Goal: Task Accomplishment & Management: Complete application form

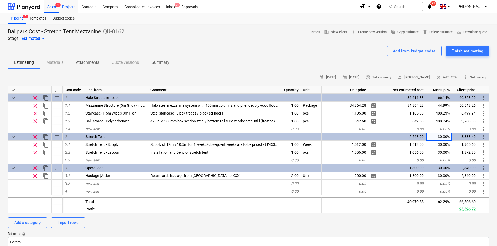
click at [65, 10] on div "Projects" at bounding box center [68, 6] width 19 height 13
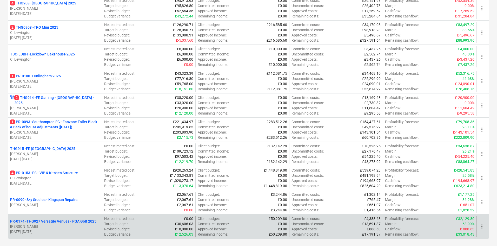
scroll to position [271, 0]
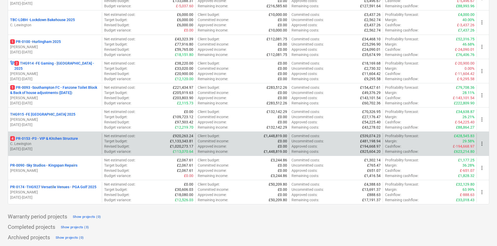
click at [65, 143] on p "C. Lewington" at bounding box center [55, 143] width 90 height 5
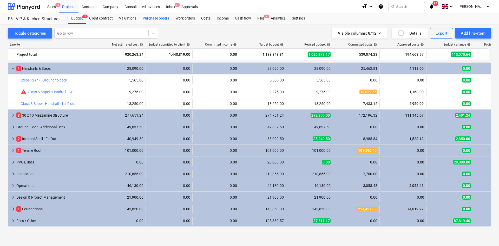
click at [170, 18] on div "Purchase orders" at bounding box center [156, 18] width 33 height 10
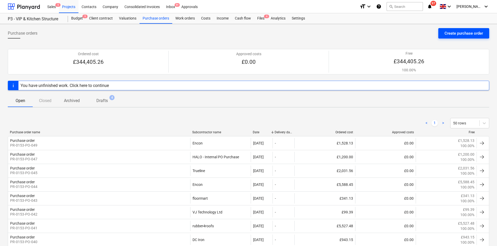
click at [472, 30] on div "Create purchase order" at bounding box center [464, 33] width 38 height 7
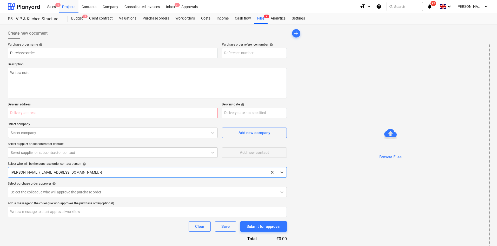
type textarea "x"
type input "PR-0153-PO-051"
click at [49, 82] on textarea at bounding box center [147, 83] width 279 height 31
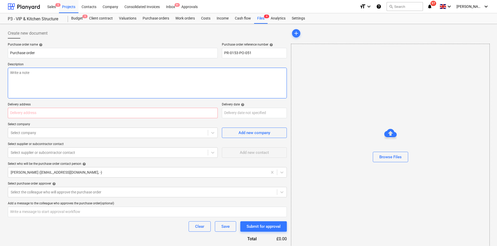
type textarea "x"
type textarea "3"
type textarea "x"
type textarea "3N"
type textarea "x"
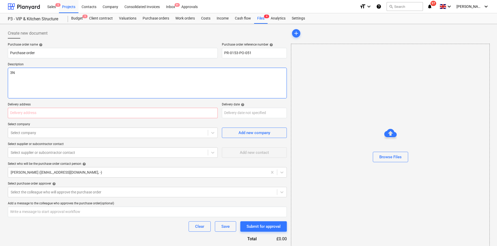
type textarea "3Nr"
type textarea "x"
type textarea "3Nr"
type textarea "x"
type textarea "3Nr 3"
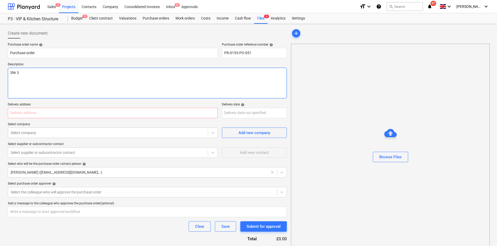
type textarea "x"
type textarea "3Nr 38"
type textarea "x"
type textarea "3Nr 383"
type textarea "x"
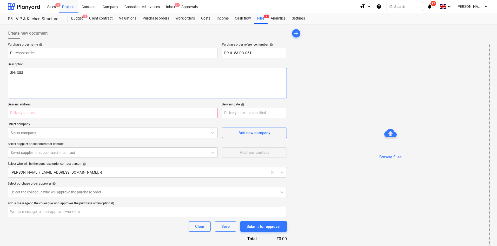
type textarea "3Nr 38"
type textarea "x"
type textarea "3Nr 3"
type textarea "x"
type textarea "3Nr"
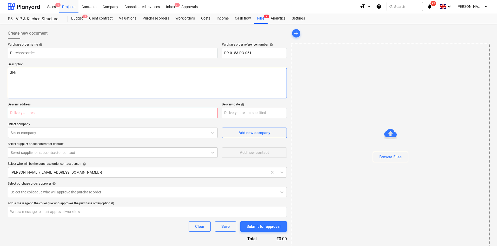
type textarea "x"
type textarea "3Nr 8"
type textarea "x"
type textarea "3Nr 83"
type textarea "x"
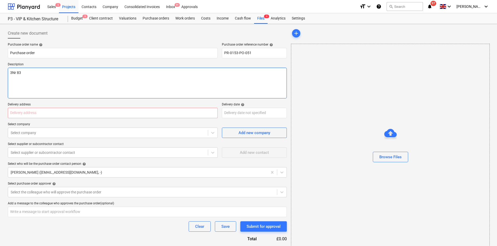
type textarea "3Nr 838"
type textarea "x"
type textarea "3Nr 838m"
type textarea "x"
type textarea "3Nr 838mm"
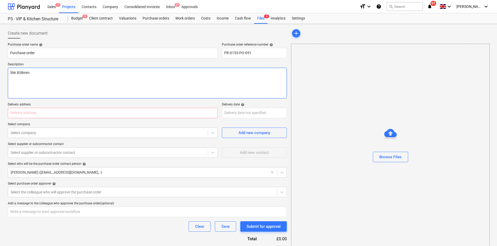
type textarea "x"
type textarea "3Nr 838mm"
type textarea "x"
type textarea "3Nr 838mm F"
type textarea "x"
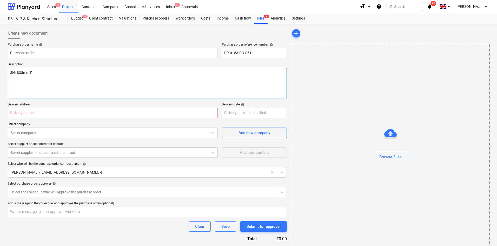
type textarea "3Nr 838mm FD"
type textarea "x"
type textarea "3Nr 838mm FD3"
type textarea "x"
type textarea "3Nr 838mm FD30"
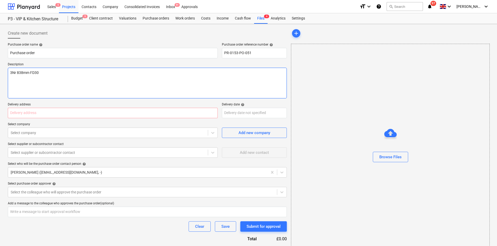
type textarea "x"
type textarea "3Nr 838mm FD30"
type textarea "x"
type textarea "3Nr 838mm FD30 I"
type textarea "x"
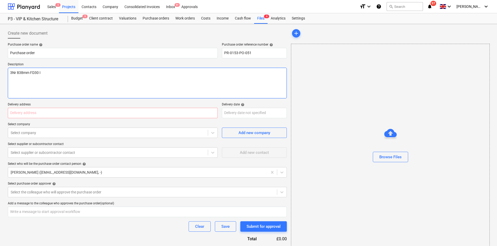
type textarea "3Nr 838mm FD30 In"
type textarea "x"
type textarea "3Nr 838mm FD30 Int"
type textarea "x"
type textarea "3Nr 838mm FD30 Inte"
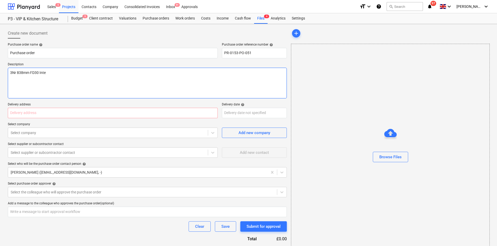
type textarea "x"
type textarea "3Nr 838mm FD30 Inten"
type textarea "x"
type textarea "3Nr 838mm FD30 Intena"
type textarea "x"
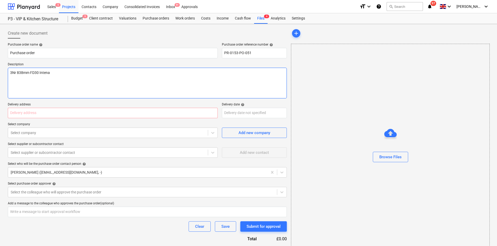
type textarea "3Nr 838mm FD30 Intenal"
type textarea "x"
type textarea "3Nr 838mm FD30 Intenal"
type textarea "x"
type textarea "3Nr 838mm FD30 Intenal D"
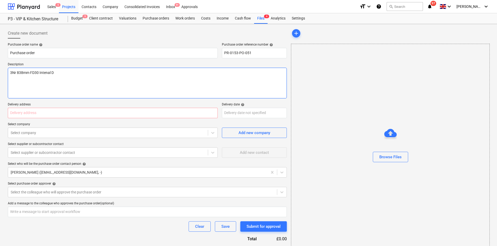
type textarea "x"
type textarea "3Nr 838mm FD30 Intenal Do"
type textarea "x"
type textarea "3Nr 838mm FD30 Intenal Doo"
type textarea "x"
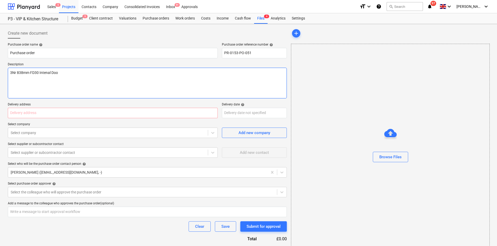
type textarea "3Nr 838mm FD30 Intenal Door"
type textarea "x"
type textarea "3Nr 838mm FD30 Intenal Doors"
type textarea "x"
type input "2"
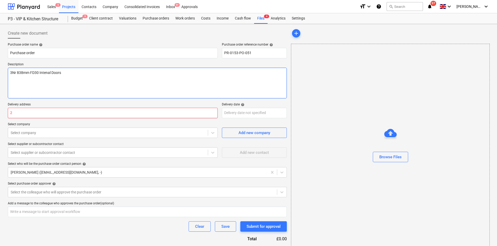
type textarea "x"
type input "21"
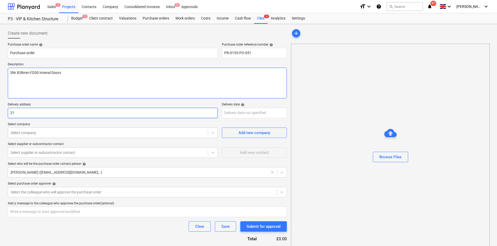
type textarea "x"
type input "[STREET_ADDRESS]"
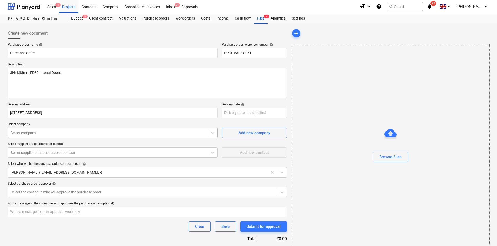
type textarea "x"
click at [25, 132] on div at bounding box center [108, 132] width 195 height 5
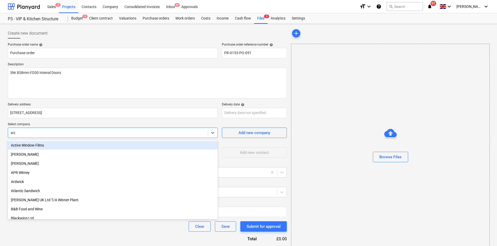
type input "wick"
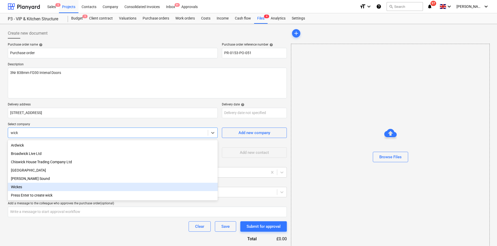
click at [38, 187] on div "Wickes" at bounding box center [113, 186] width 210 height 8
type textarea "x"
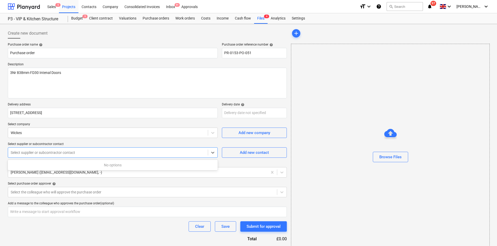
click at [41, 150] on div at bounding box center [108, 152] width 195 height 5
click at [231, 148] on button "Add new contact" at bounding box center [254, 152] width 65 height 10
type textarea "x"
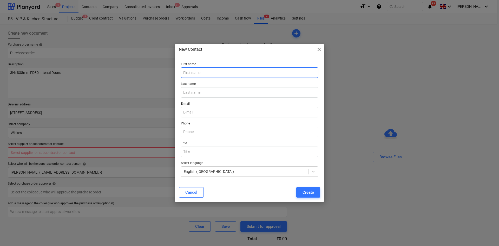
click at [204, 77] on input "text" at bounding box center [249, 72] width 137 height 10
type input "S"
type input "w"
type input "Wickes"
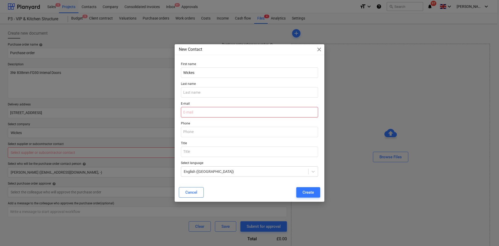
click at [197, 113] on input "email" at bounding box center [249, 112] width 137 height 10
type input "W"
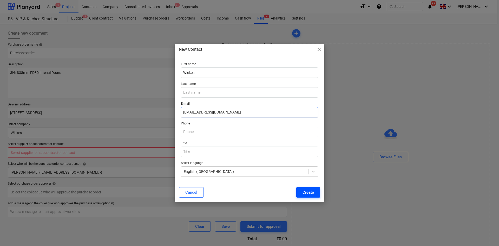
type input "[EMAIL_ADDRESS][DOMAIN_NAME]"
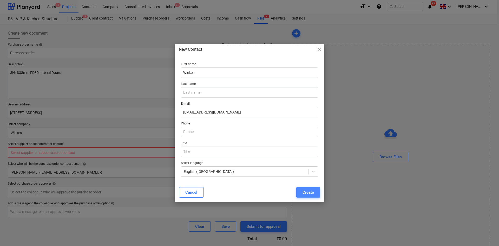
click at [305, 193] on div "Create" at bounding box center [307, 192] width 11 height 7
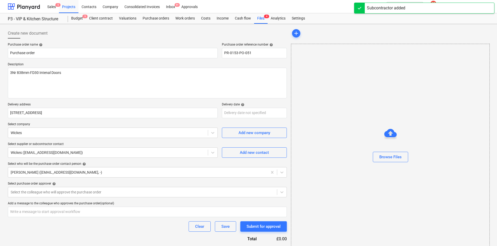
click at [48, 186] on p "Select purchase order approver help" at bounding box center [147, 183] width 279 height 5
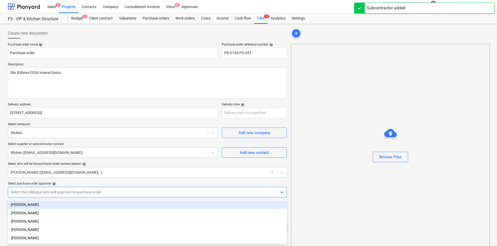
click at [51, 191] on body "Sales 5 Projects Contacts Company Consolidated Invoices Inbox 9+ Approvals form…" at bounding box center [248, 123] width 497 height 246
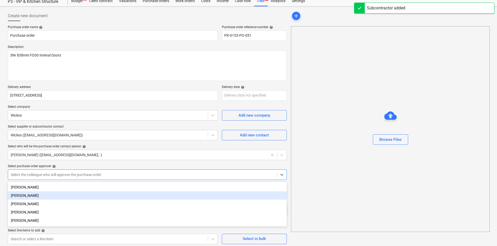
scroll to position [18, 0]
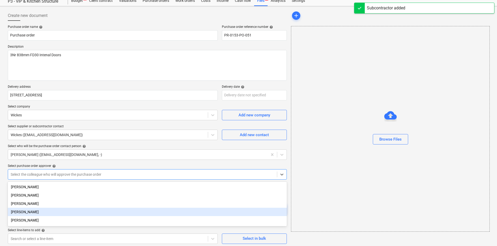
click at [39, 214] on div "[PERSON_NAME]" at bounding box center [147, 211] width 279 height 8
type textarea "x"
click at [2, 207] on div "Create new document Purchase order name help Purchase order Purchase order refe…" at bounding box center [248, 126] width 497 height 241
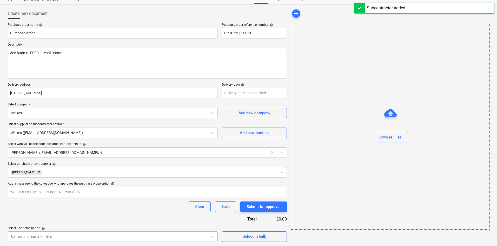
click at [40, 226] on body "Sales 5 Projects Contacts Company Consolidated Invoices Inbox 9+ Approvals form…" at bounding box center [248, 103] width 497 height 246
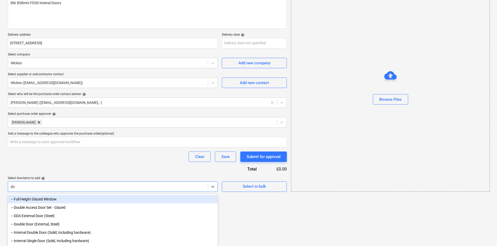
scroll to position [63, 0]
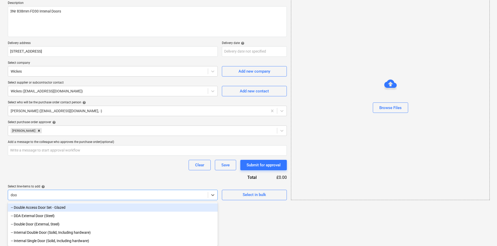
type input "door"
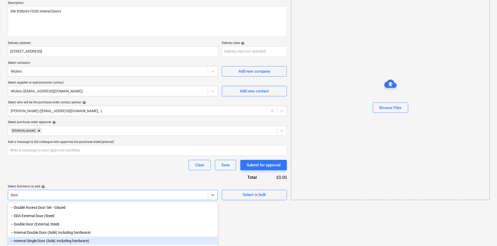
click at [47, 240] on div "-- Internal Single Door (Solid, Including hardware)" at bounding box center [113, 240] width 210 height 8
type textarea "x"
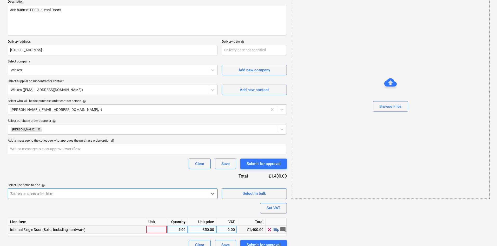
type textarea "x"
click at [160, 228] on div at bounding box center [156, 229] width 21 height 8
type input "P"
type input "Nr"
type textarea "x"
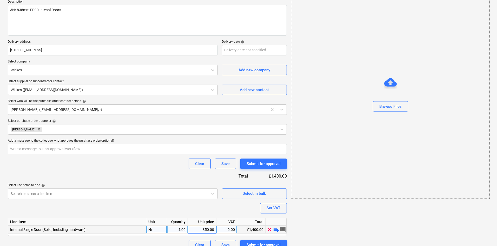
click at [173, 227] on div "4.00" at bounding box center [177, 229] width 16 height 8
click at [152, 229] on div "Nr" at bounding box center [156, 229] width 21 height 8
type input "p"
type input "Packaeg"
click at [382, 114] on div at bounding box center [390, 113] width 198 height 4
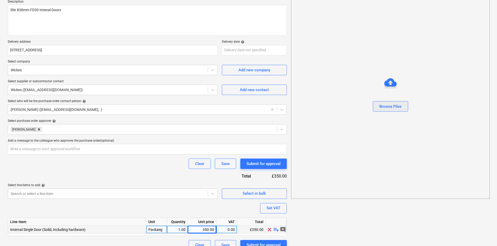
click at [381, 109] on div "Browse Files" at bounding box center [390, 106] width 22 height 7
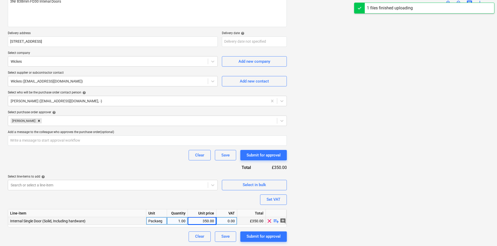
click at [409, 10] on img at bounding box center [390, 10] width 99 height 0
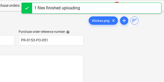
scroll to position [16, 191]
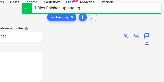
drag, startPoint x: 132, startPoint y: 43, endPoint x: 163, endPoint y: 51, distance: 32.7
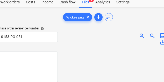
drag, startPoint x: 125, startPoint y: 49, endPoint x: 68, endPoint y: 44, distance: 57.4
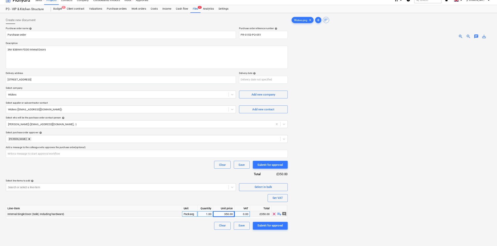
scroll to position [0, 0]
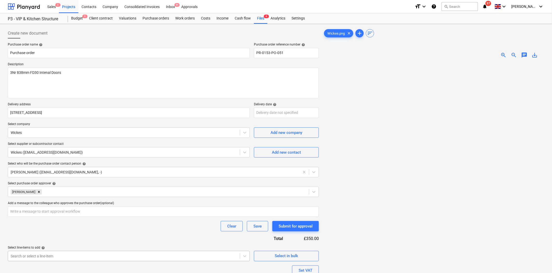
type textarea "x"
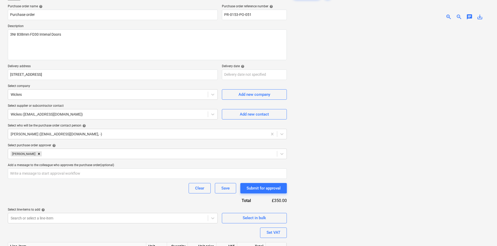
scroll to position [71, 0]
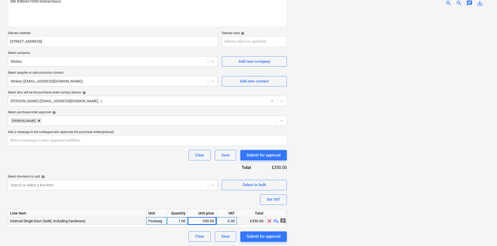
click at [199, 221] on div "350.00" at bounding box center [202, 221] width 24 height 8
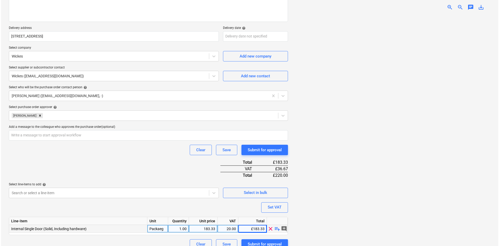
scroll to position [84, 0]
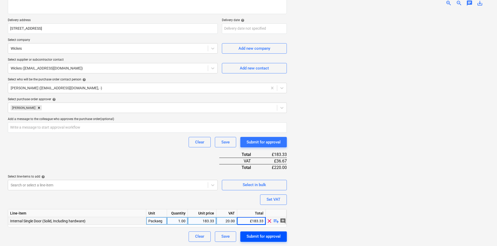
click at [268, 237] on div "Submit for approval" at bounding box center [264, 236] width 34 height 7
type textarea "x"
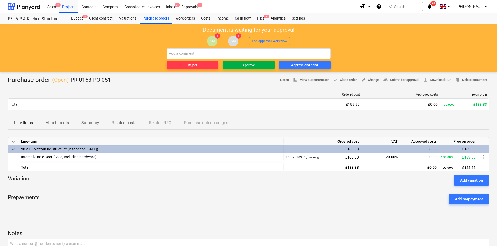
click at [264, 65] on span "Approve" at bounding box center [249, 65] width 48 height 6
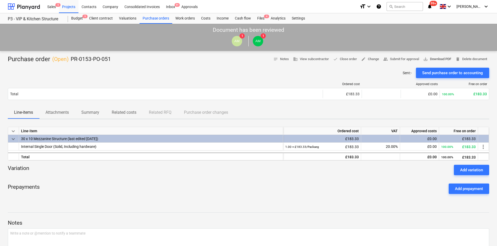
click at [434, 59] on span "save_alt Download PDF" at bounding box center [437, 59] width 28 height 6
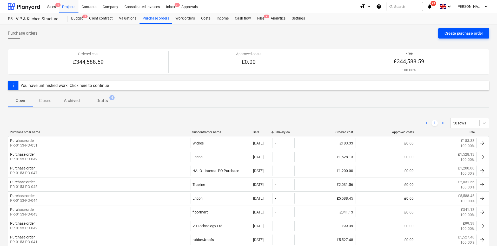
click at [461, 34] on div "Create purchase order" at bounding box center [464, 33] width 38 height 7
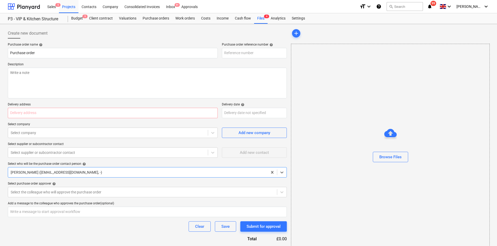
type textarea "x"
type input "PR-0153-PO-052"
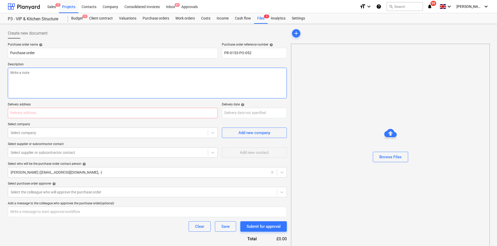
click at [69, 88] on textarea at bounding box center [147, 83] width 279 height 31
type textarea "x"
click at [48, 117] on input "text" at bounding box center [113, 113] width 210 height 10
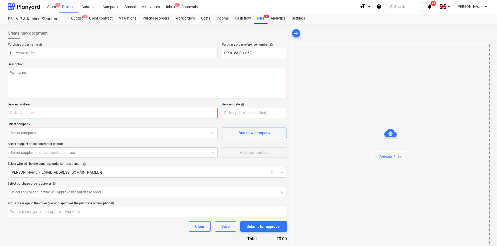
type input "21-24 Centurion Park"
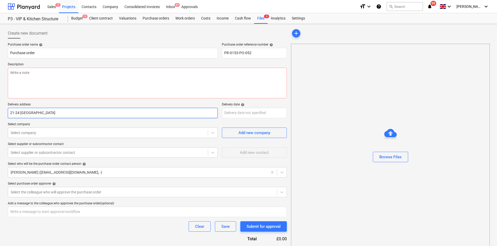
type textarea "x"
type input "21-24 Centurion Park,"
type textarea "x"
type input "21-24 Centurion Park,"
type textarea "x"
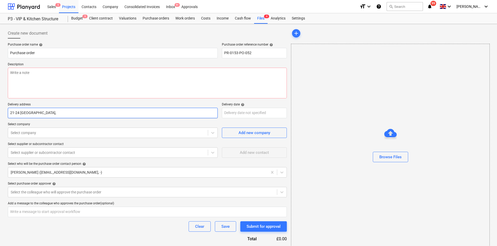
type input "21-24 Centurion Park, S"
type textarea "x"
type input "21-24 Centurion Park, Sh"
type textarea "x"
type input "21-24 Centurion Park, Shr"
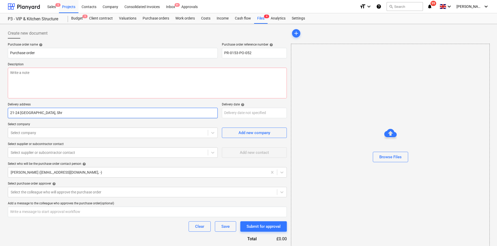
type textarea "x"
type input "21-24 Centurion Park, Shre"
type textarea "x"
type input "21-24 Centurion Park, Shrew"
type textarea "x"
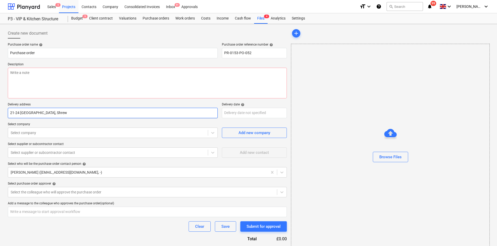
type input "21-24 Centurion Park, Shrews"
type textarea "x"
type input "21-24 Centurion Park, Shrewsb"
type textarea "x"
type input "21-24 Centurion Park, Shrewsbu"
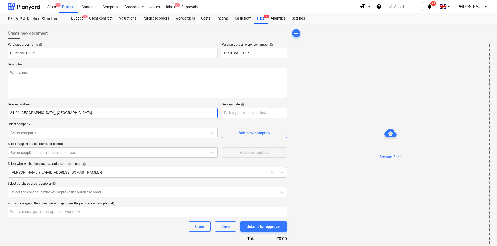
type textarea "x"
type input "21-24 Centurion Park, Shrewsbur"
type textarea "x"
type input "21-24 Centurion Park, Shrewsbury"
type textarea "x"
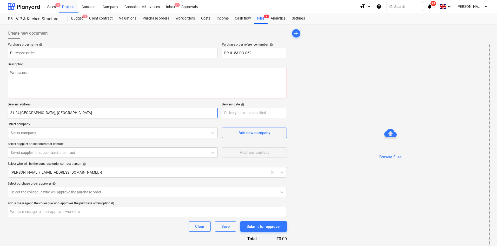
type input "21-24 Centurion Park, Shrewsbury,"
type textarea "x"
type input "21-24 Centurion Park, Shrewsbury,"
type textarea "x"
type input "21-24 Centurion Park, Shrewsbury, S"
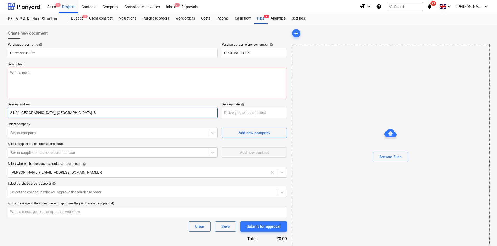
type textarea "x"
type input "21-24 Centurion Park, Shrewsbury, SY"
type textarea "x"
type input "21-24 Centurion Park, Shrewsbury, SY1"
type textarea "x"
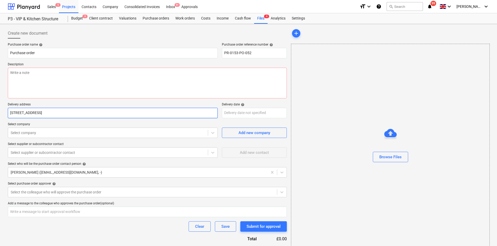
type input "21-24 Centurion Park, Shrewsbury, SY1"
type textarea "x"
type input "21-24 Centurion Park, Shrewsbury, SY1 4"
type textarea "x"
type input "21-24 Centurion Park, Shrewsbury, SY1 4E"
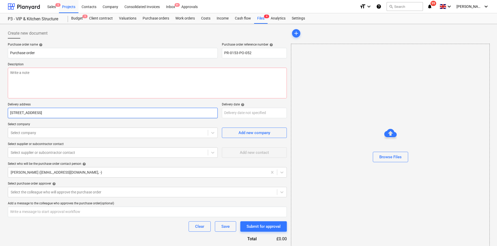
type textarea "x"
type input "[STREET_ADDRESS]"
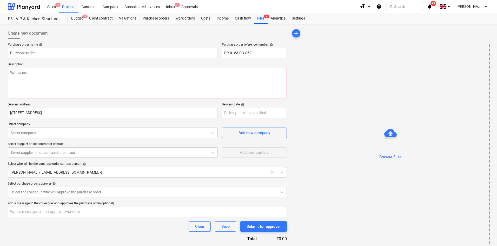
type textarea "x"
click at [119, 123] on p "Select company" at bounding box center [113, 124] width 210 height 5
click at [119, 128] on div "Select company" at bounding box center [113, 132] width 210 height 10
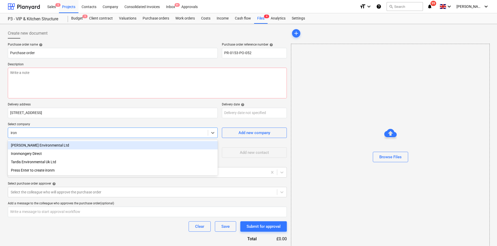
type input "ironm"
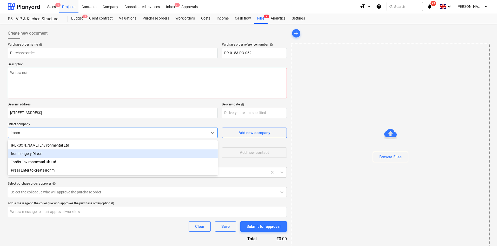
click at [104, 152] on div "Ironmongery Direct" at bounding box center [113, 153] width 210 height 8
type textarea "x"
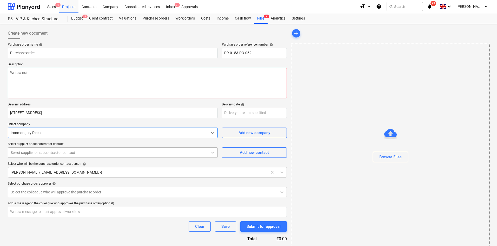
click at [104, 152] on div at bounding box center [108, 152] width 195 height 5
click at [261, 155] on div "Add new contact" at bounding box center [254, 152] width 29 height 7
type textarea "x"
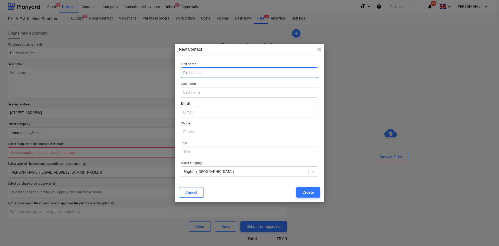
click at [234, 75] on input "text" at bounding box center [249, 72] width 137 height 10
type input "Sales"
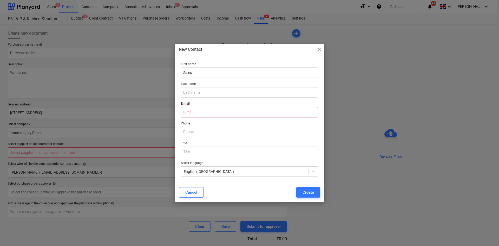
click at [221, 111] on input "email" at bounding box center [249, 112] width 137 height 10
type input "Sales@ironmongerydirect.co.uk"
click at [308, 187] on button "Create" at bounding box center [308, 192] width 24 height 10
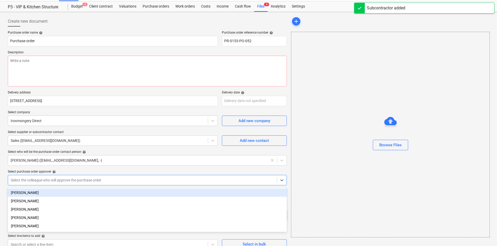
click at [75, 190] on body "Sales 5 Projects Contacts Company Consolidated Invoices Inbox 9+ Approvals form…" at bounding box center [248, 111] width 497 height 246
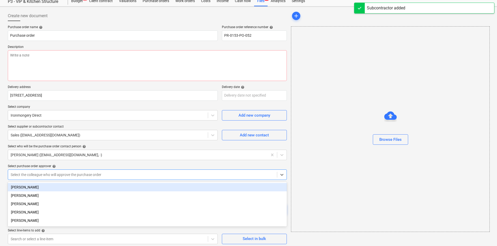
scroll to position [18, 0]
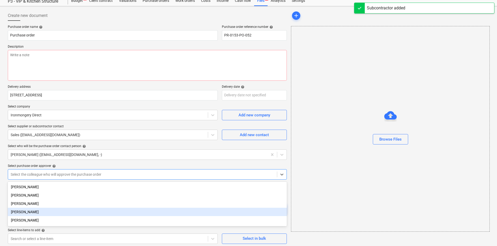
click at [41, 211] on div "[PERSON_NAME]" at bounding box center [147, 211] width 279 height 8
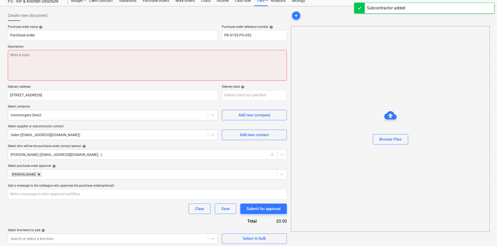
click at [59, 52] on textarea at bounding box center [147, 65] width 279 height 31
paste textarea "Altro Bella Bathroom Lock Door Handle on Rose Kit - Satin Chrome"
type textarea "x"
type textarea "Altro Bella Bathroom Lock Door Handle on Rose Kit - Satin Chrome"
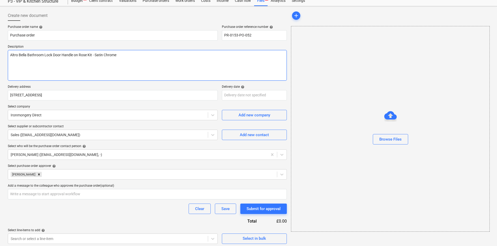
click at [132, 53] on textarea "Altro Bella Bathroom Lock Door Handle on Rose Kit - Satin Chrome" at bounding box center [147, 65] width 279 height 31
type textarea "x"
type textarea "Altro Bella Bathroom Lock Door Handle on Rose Kit - Satin Chrome"
type textarea "x"
type textarea "Altro Bella Bathroom Lock Door Handle on Rose Kit - Satin Chrome 3"
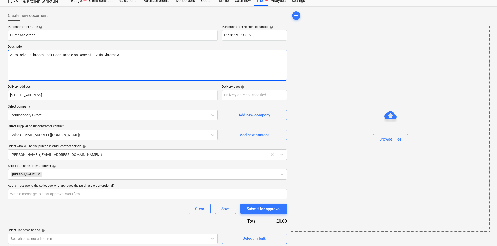
type textarea "x"
type textarea "Altro Bella Bathroom Lock Door Handle on Rose Kit - Satin Chrome 3N"
type textarea "x"
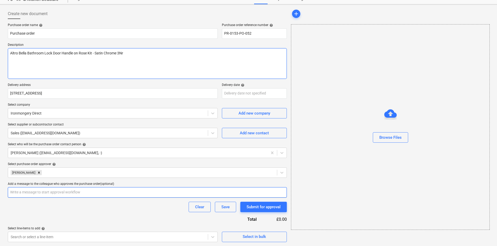
scroll to position [20, 0]
type textarea "Altro Bella Bathroom Lock Door Handle on Rose Kit - Satin Chrome 3Nr"
click at [76, 195] on input "text" at bounding box center [147, 192] width 279 height 10
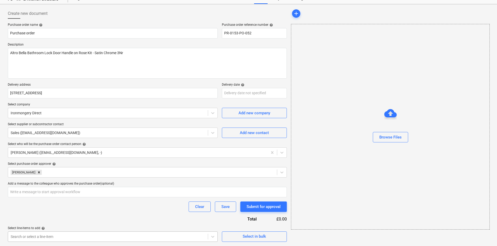
type textarea "x"
click at [74, 226] on body "Sales 5 Projects Contacts Company Consolidated Invoices Inbox 9+ Approvals form…" at bounding box center [248, 103] width 497 height 246
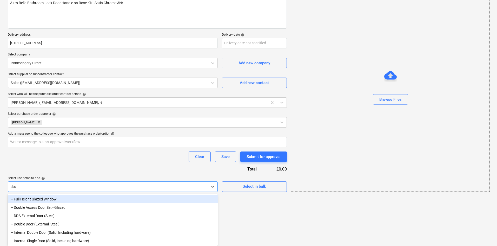
scroll to position [63, 0]
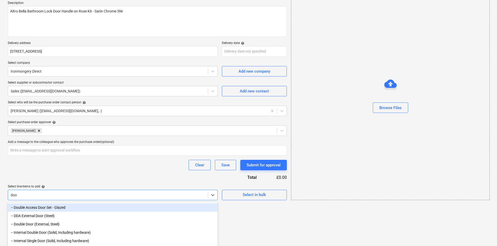
type input "door"
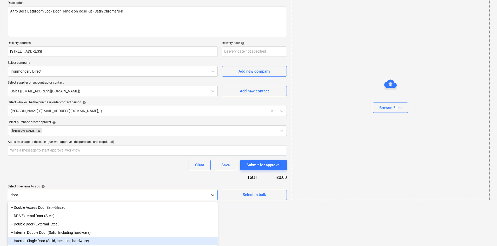
click at [41, 242] on div "-- Internal Single Door (Solid, Including hardware)" at bounding box center [113, 240] width 210 height 8
type textarea "x"
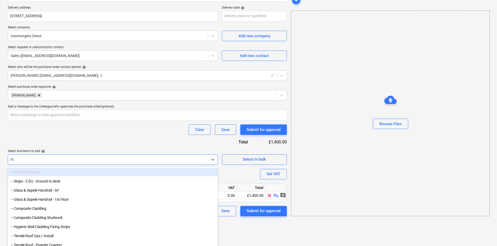
scroll to position [71, 0]
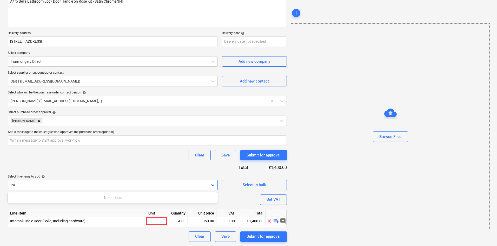
type input "P"
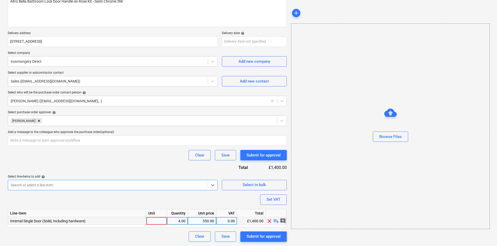
type textarea "x"
click at [152, 219] on div at bounding box center [156, 221] width 21 height 8
type input "Package"
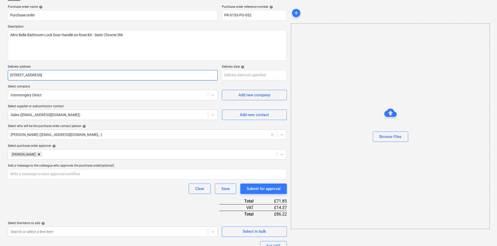
scroll to position [0, 0]
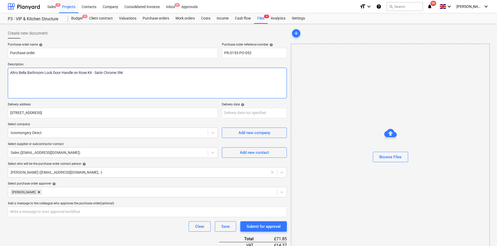
click at [145, 79] on textarea "Altro Bella Bathroom Lock Door Handle on Rose Kit - Satin Chrome 3Nr" at bounding box center [147, 83] width 279 height 31
type textarea "x"
type textarea "Altro Bella Bathroom Lock Door Handle on Rose Kit - Satin Chrome 3Nr 3"
type textarea "x"
type textarea "Altro Bella Bathroom Lock Door Handle on Rose Kit - Satin Chrome 3Nr"
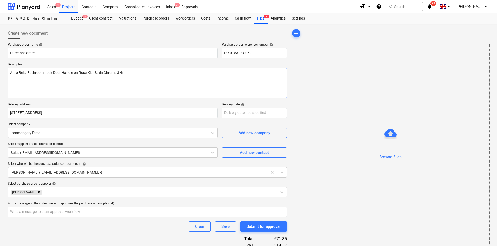
type textarea "x"
type textarea "3Altro Bella Bathroom Lock Door Handle on Rose Kit - Satin Chrome 3Nr"
type textarea "x"
type textarea "3NAltro Bella Bathroom Lock Door Handle on Rose Kit - Satin Chrome 3Nr"
type textarea "x"
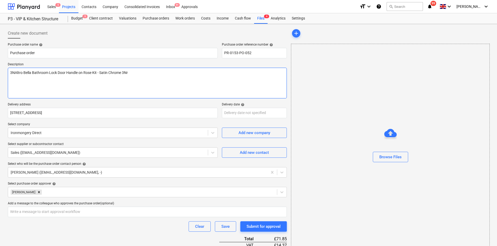
type textarea "3NrAltro Bella Bathroom Lock Door Handle on Rose Kit - Satin Chrome 3Nr"
type textarea "x"
type textarea "3Nr Altro Bella Bathroom Lock Door Handle on Rose Kit - Satin Chrome 3Nr"
type textarea "x"
type textarea "3Nr Altro Bella Bathroom Lock Door Handle on Rose Kit - Satin Chrome 3Nr 4"
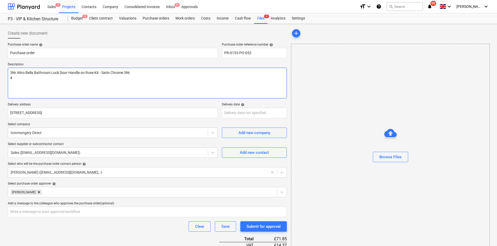
type textarea "x"
type textarea "3Nr Altro Bella Bathroom Lock Door Handle on Rose Kit - Satin Chrome 3Nr 4N"
type textarea "x"
type textarea "3Nr Altro Bella Bathroom Lock Door Handle on Rose Kit - Satin Chrome 3Nr 4Nr"
type textarea "x"
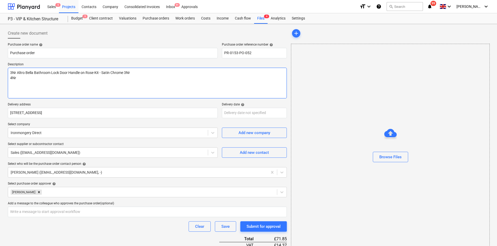
type textarea "3Nr Altro Bella Bathroom Lock Door Handle on Rose Kit - Satin Chrome 3Nr 4Nr"
type textarea "x"
type textarea "3Nr Altro Bella Bathroom Lock Door Handle on Rose Kit - Satin Chrome 3Nr 4Nr F"
type textarea "x"
type textarea "3Nr Altro Bella Bathroom Lock Door Handle on Rose Kit - Satin Chrome 3Nr 4Nr FD"
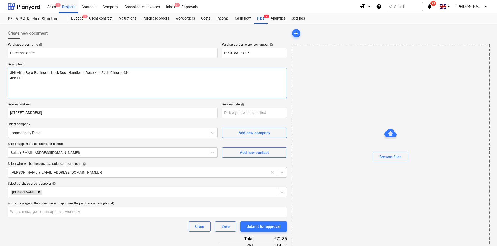
type textarea "x"
type textarea "3Nr Altro Bella Bathroom Lock Door Handle on Rose Kit - Satin Chrome 3Nr 4Nr FD3"
type textarea "x"
type textarea "3Nr Altro Bella Bathroom Lock Door Handle on Rose Kit - Satin Chrome 3Nr 4Nr FD…"
type textarea "x"
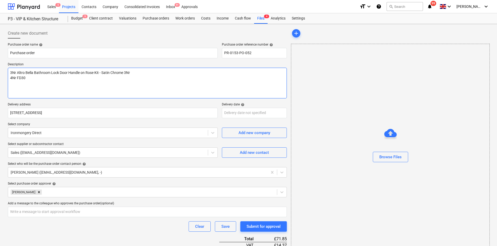
type textarea "3Nr Altro Bella Bathroom Lock Door Handle on Rose Kit - Satin Chrome 3Nr 4Nr FD…"
type textarea "x"
type textarea "3Nr Altro Bella Bathroom Lock Door Handle on Rose Kit - Satin Chrome 3Nr 4Nr FD…"
type textarea "x"
type textarea "3Nr Altro Bella Bathroom Lock Door Handle on Rose Kit - Satin Chrome 3Nr 4Nr FD…"
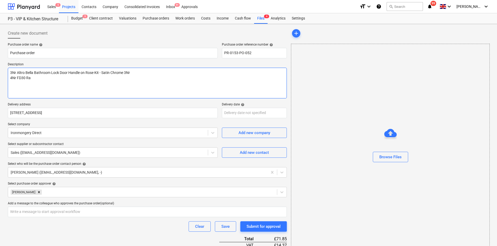
type textarea "x"
type textarea "3Nr Altro Bella Bathroom Lock Door Handle on Rose Kit - Satin Chrome 3Nr 4Nr FD…"
type textarea "x"
type textarea "3Nr Altro Bella Bathroom Lock Door Handle on Rose Kit - Satin Chrome 3Nr 4Nr FD…"
type textarea "x"
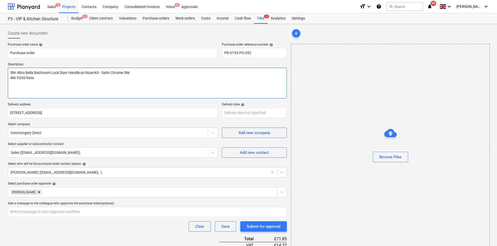
type textarea "3Nr Altro Bella Bathroom Lock Door Handle on Rose Kit - Satin Chrome 3Nr 4Nr FD…"
type textarea "x"
type textarea "3Nr Altro Bella Bathroom Lock Door Handle on Rose Kit - Satin Chrome 3Nr 4Nr FD…"
type textarea "x"
type textarea "3Nr Altro Bella Bathroom Lock Door Handle on Rose Kit - Satin Chrome 3Nr 4Nr FD…"
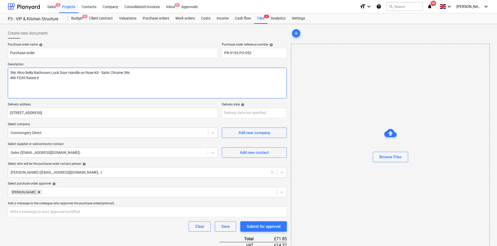
type textarea "x"
type textarea "3Nr Altro Bella Bathroom Lock Door Handle on Rose Kit - Satin Chrome 3Nr 4Nr FD…"
type textarea "x"
type textarea "3Nr Altro Bella Bathroom Lock Door Handle on Rose Kit - Satin Chrome 3Nr 4Nr FD…"
type textarea "x"
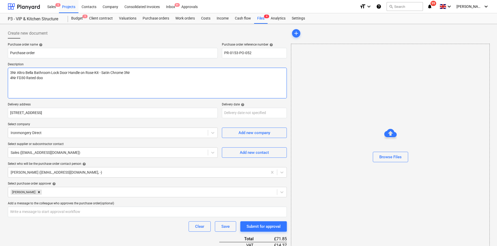
type textarea "3Nr Altro Bella Bathroom Lock Door Handle on Rose Kit - Satin Chrome 3Nr 4Nr FD…"
type textarea "x"
type textarea "3Nr Altro Bella Bathroom Lock Door Handle on Rose Kit - Satin Chrome 3Nr 4Nr FD…"
type textarea "x"
type textarea "3Nr Altro Bella Bathroom Lock Door Handle on Rose Kit - Satin Chrome 3Nr 4Nr FD…"
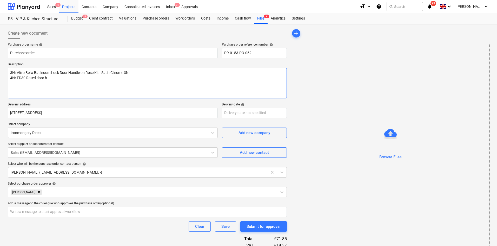
type textarea "x"
type textarea "3Nr Altro Bella Bathroom Lock Door Handle on Rose Kit - Satin Chrome 3Nr 4Nr FD…"
type textarea "x"
type textarea "3Nr Altro Bella Bathroom Lock Door Handle on Rose Kit - Satin Chrome 3Nr 4Nr FD…"
type textarea "x"
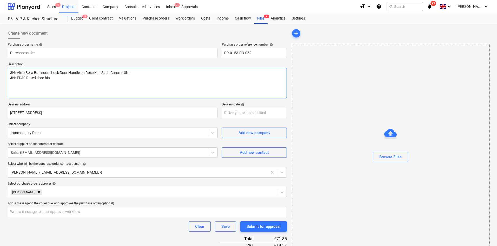
type textarea "3Nr Altro Bella Bathroom Lock Door Handle on Rose Kit - Satin Chrome 3Nr 4Nr FD…"
type textarea "x"
type textarea "3Nr Altro Bella Bathroom Lock Door Handle on Rose Kit - Satin Chrome 3Nr 4Nr FD…"
type textarea "x"
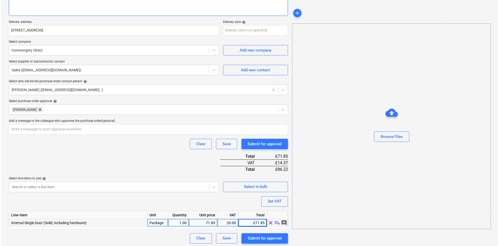
scroll to position [84, 0]
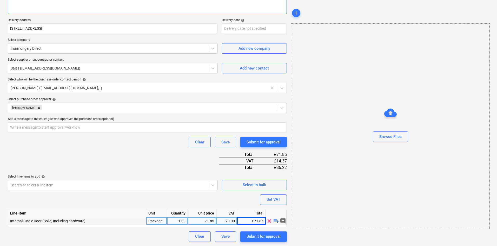
type textarea "3Nr Altro Bella Bathroom Lock Door Handle on Rose Kit - Satin Chrome 3Nr 4Nr FD…"
type textarea "x"
click at [207, 222] on div "71.85" at bounding box center [202, 221] width 24 height 8
type input "85.85"
click at [389, 124] on div at bounding box center [390, 127] width 198 height 8
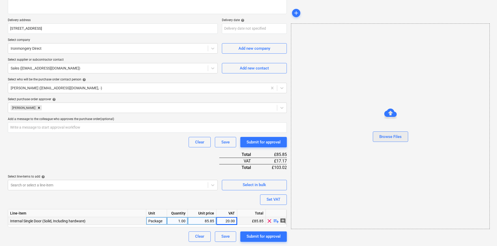
click at [399, 141] on button "Browse Files" at bounding box center [390, 136] width 35 height 10
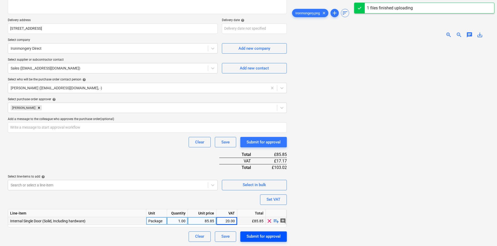
click at [255, 237] on div "Submit for approval" at bounding box center [264, 236] width 34 height 7
type textarea "x"
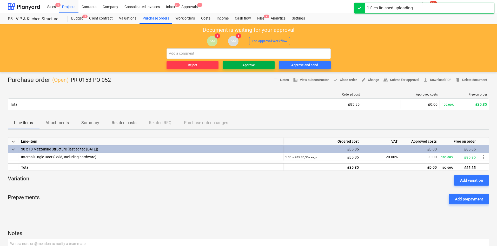
click at [245, 65] on div "Approve" at bounding box center [248, 65] width 12 height 6
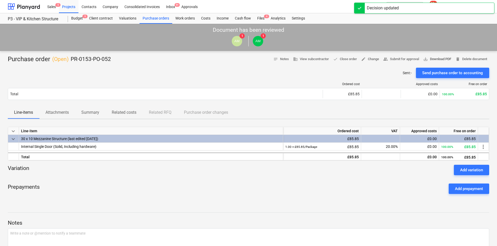
click at [426, 60] on span "save_alt" at bounding box center [425, 59] width 5 height 5
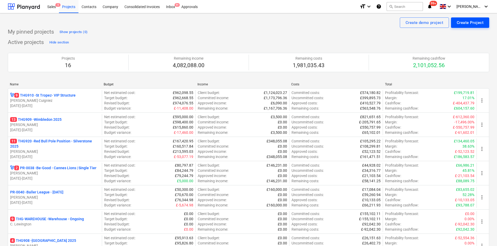
click at [462, 25] on div "Create Project" at bounding box center [470, 22] width 27 height 7
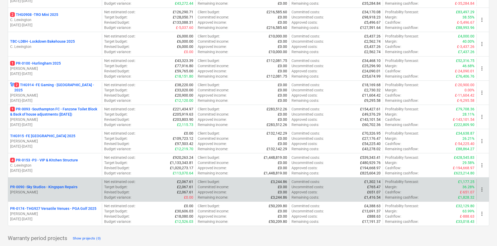
scroll to position [271, 0]
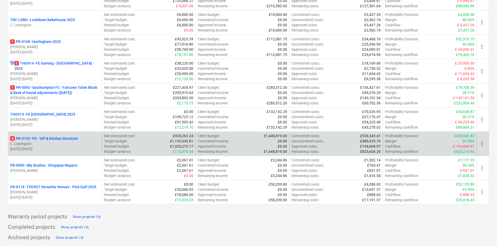
click at [68, 142] on p "C. Lewington" at bounding box center [55, 143] width 90 height 5
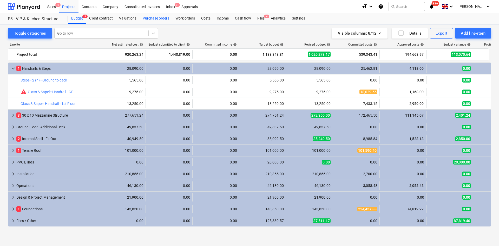
click at [152, 15] on div "Purchase orders" at bounding box center [156, 18] width 33 height 10
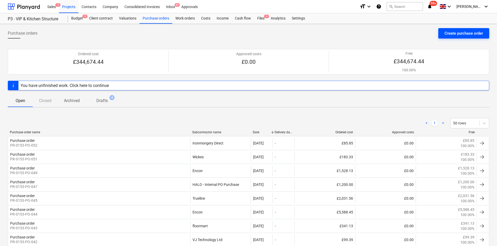
click at [444, 37] on button "Create purchase order" at bounding box center [463, 33] width 51 height 10
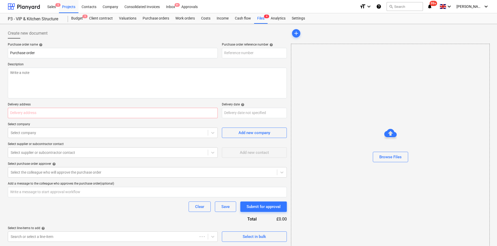
type textarea "x"
type input "PR-0153-PO-053"
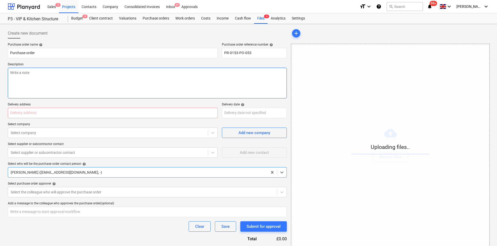
click at [61, 89] on textarea at bounding box center [147, 83] width 279 height 31
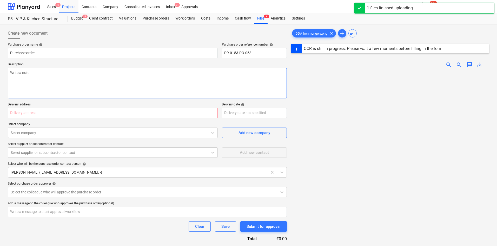
type textarea "x"
type textarea "1"
type textarea "x"
type textarea "1N"
type textarea "x"
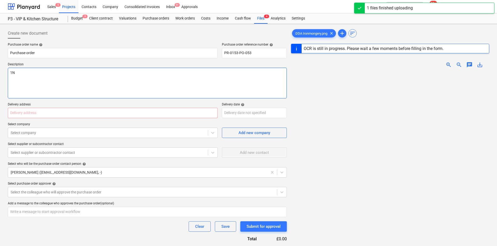
type textarea "1Nr"
type textarea "x"
type textarea "1Nr"
type textarea "x"
type textarea "1Nr D"
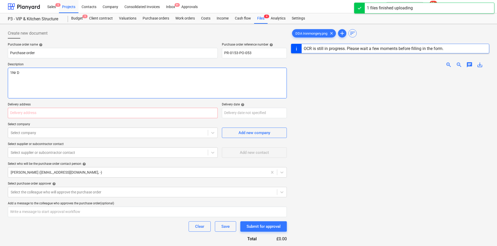
type textarea "x"
type textarea "1Nr DD"
type textarea "x"
type textarea "1Nr DDA"
type textarea "x"
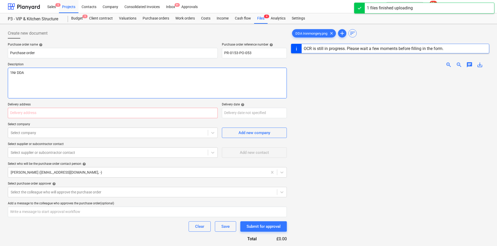
type textarea "1Nr DDA"
type textarea "x"
type textarea "1Nr DDA I"
type textarea "x"
type textarea "1Nr DDA Ir"
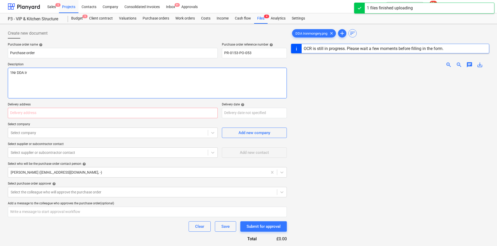
type textarea "x"
type textarea "1Nr DDA Iro"
type textarea "x"
type textarea "1Nr DDA Iron"
type textarea "x"
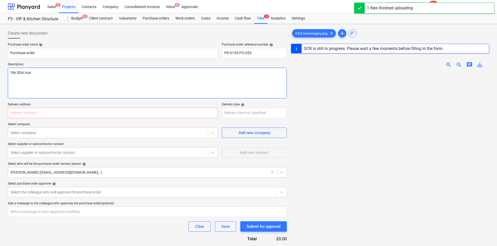
type textarea "1Nr DDA Ironm"
type textarea "x"
type textarea "1Nr DDA Ironmo"
type textarea "x"
type textarea "1Nr DDA Ironmon"
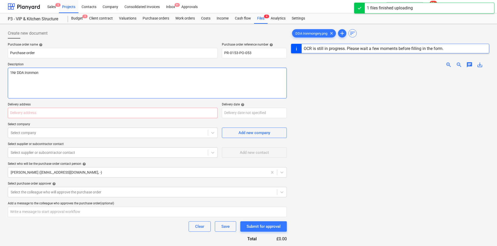
type textarea "x"
type textarea "1Nr DDA Ironmong"
type textarea "x"
type textarea "1Nr DDA Ironmonge"
type textarea "x"
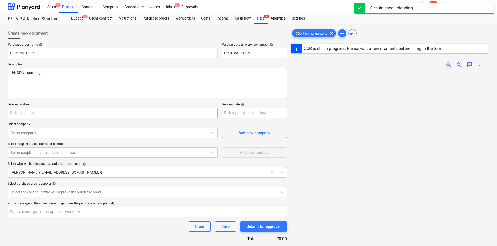
type textarea "1Nr DDA Ironmonger"
type textarea "x"
type textarea "1Nr DDA Ironmongery"
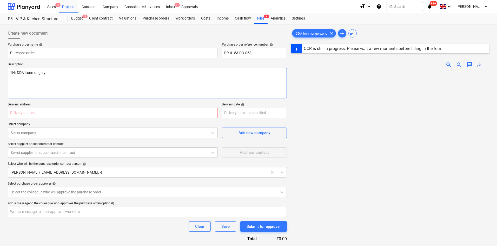
type textarea "x"
type textarea "1Nr DDA Ironmongery"
type textarea "x"
type textarea "1Nr DDA Ironmongery S"
type textarea "x"
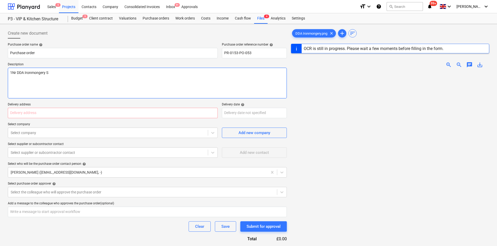
type textarea "1Nr DDA Ironmongery Se"
type textarea "x"
type textarea "1Nr DDA Ironmongery Set"
type textarea "x"
type input "2"
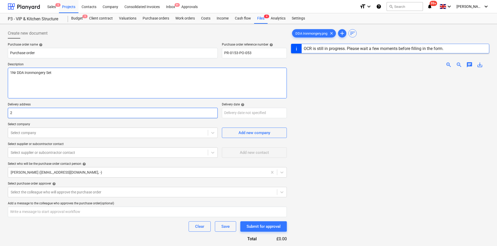
type textarea "x"
type input "21"
type textarea "x"
type input "21-24 Centurion Park"
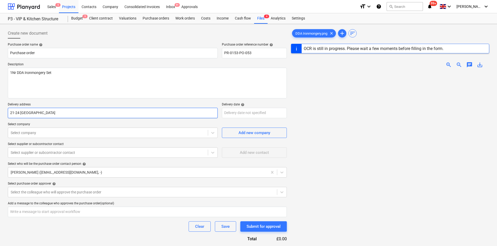
type textarea "x"
type input "21-24 Centurion Park,"
type textarea "x"
type input "21-24 Centurion Park,"
type textarea "x"
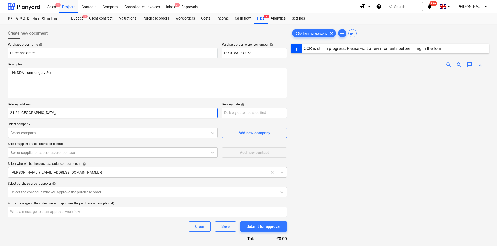
type input "21-24 Centurion Park, S"
type textarea "x"
type input "21-24 Centurion Park, Sh"
type textarea "x"
type input "21-24 Centurion Park, Shr"
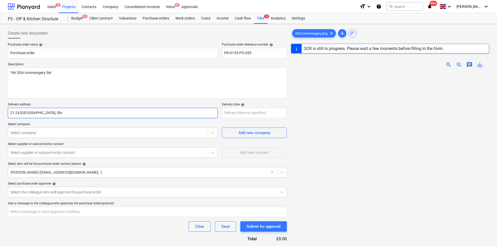
type textarea "x"
type input "21-24 Centurion Park, Shrew"
type textarea "x"
type input "21-24 Centurion Park, Shrews"
type textarea "x"
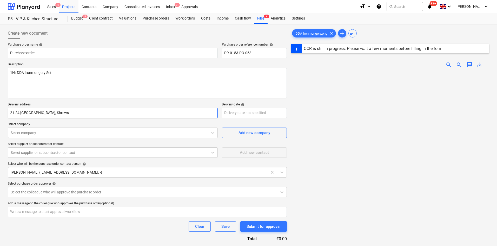
type input "21-24 Centurion Park, Shrewsb"
type textarea "x"
type input "21-24 Centurion Park, Shrewsbu"
type textarea "x"
type input "21-24 Centurion Park, Shrewsbur"
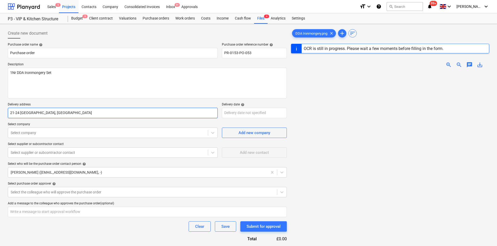
type textarea "x"
type input "21-24 Centurion Park, Shrewsbury"
type textarea "x"
type input "21-24 Centurion Park, Shrewsbury,"
type textarea "x"
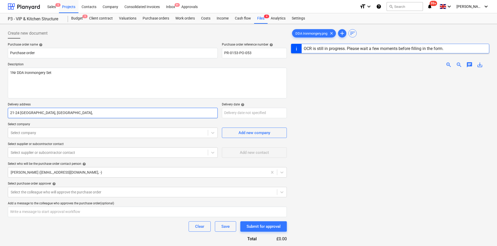
type input "21-24 Centurion Park, Shrewsbury,"
type textarea "x"
type input "21-24 Centurion Park, Shrewsbury, S"
type textarea "x"
type input "21-24 Centurion Park, Shrewsbury, SY"
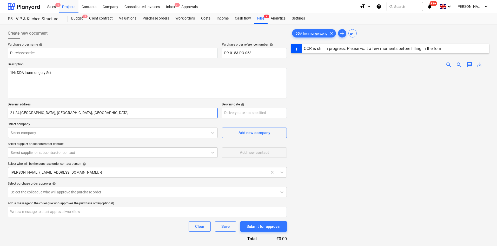
type textarea "x"
type input "21-24 Centurion Park, Shrewsbury, SY1"
type textarea "x"
type input "21-24 Centurion Park, Shrewsbury, SY1"
type textarea "x"
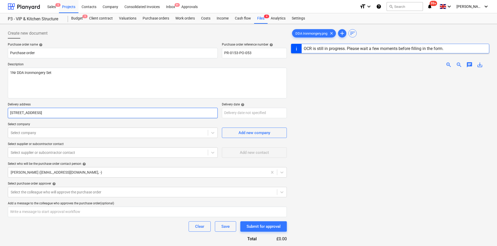
type input "21-24 Centurion Park, Shrewsbury, SY1 4"
type textarea "x"
type input "21-24 Centurion Park, Shrewsbury, SY1 4E"
type textarea "x"
type input "[STREET_ADDRESS]"
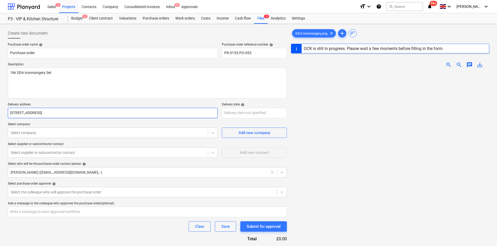
type textarea "x"
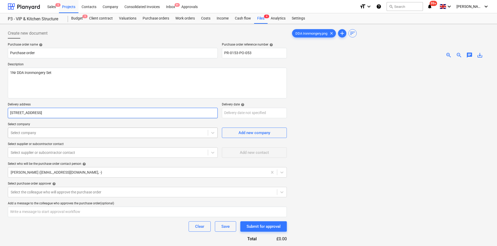
type input "[STREET_ADDRESS]"
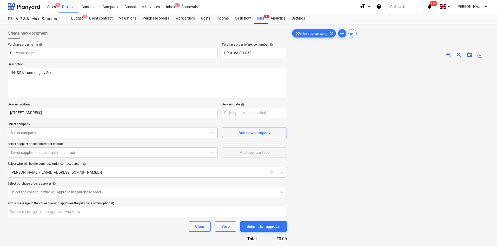
type textarea "x"
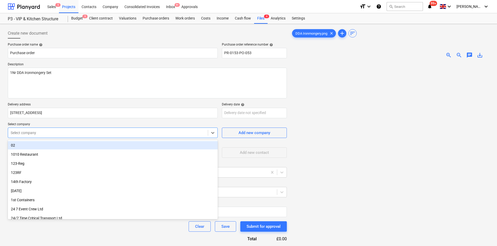
click at [190, 132] on div at bounding box center [108, 132] width 195 height 5
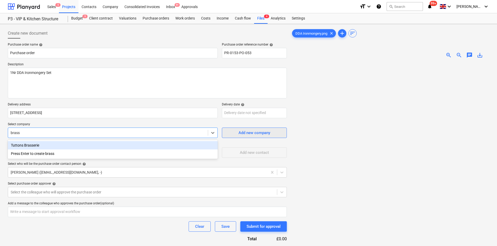
type input "brass"
type textarea "x"
click at [243, 133] on div "Add new company" at bounding box center [255, 132] width 32 height 7
type textarea "x"
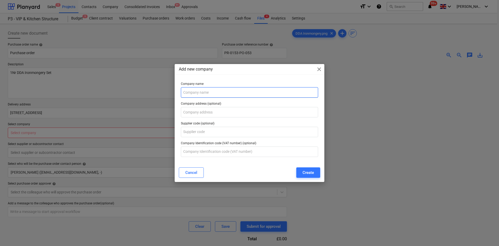
click at [203, 96] on input "text" at bounding box center [249, 92] width 137 height 10
type input "Brassworks"
click at [315, 172] on button "Create" at bounding box center [308, 172] width 24 height 10
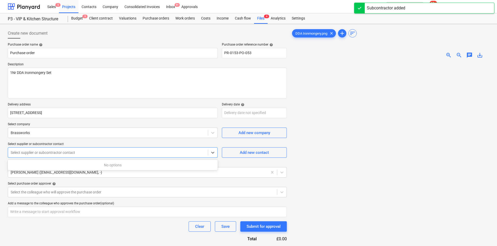
click at [56, 156] on div "Select supplier or subcontractor contact" at bounding box center [113, 152] width 210 height 10
click at [253, 156] on button "Add new contact" at bounding box center [254, 152] width 65 height 10
type textarea "x"
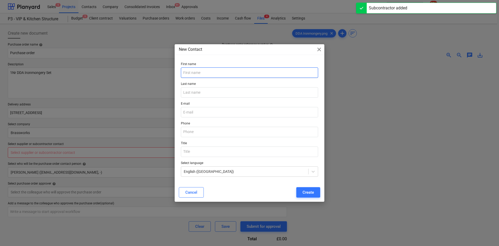
click at [206, 68] on input "text" at bounding box center [249, 72] width 137 height 10
type input "Sales"
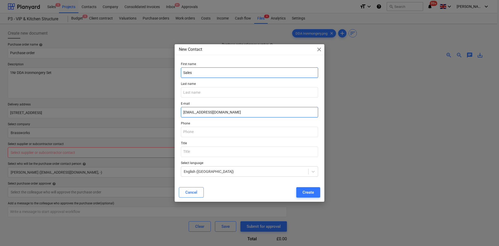
type input "Sales@Brassworks.co.uk"
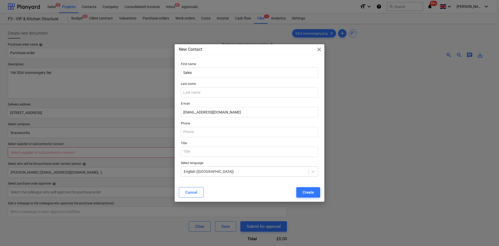
click at [311, 189] on div "Create" at bounding box center [307, 192] width 11 height 7
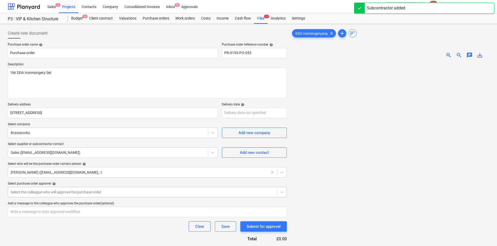
click at [110, 196] on body "Sales 5 Projects Contacts Company Consolidated Invoices Inbox 9+ Approvals form…" at bounding box center [248, 123] width 497 height 246
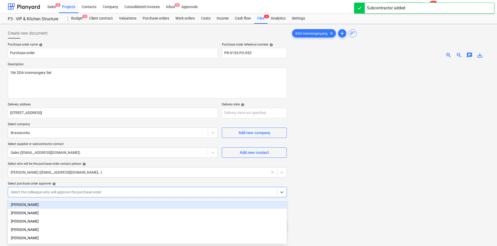
scroll to position [18, 0]
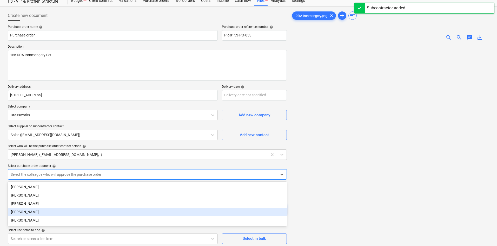
click at [31, 213] on div "[PERSON_NAME]" at bounding box center [147, 211] width 279 height 8
type textarea "x"
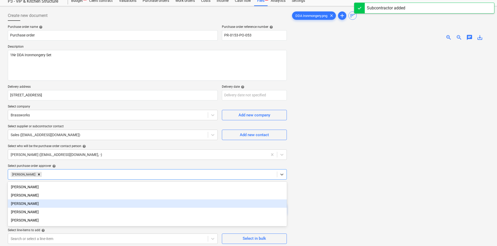
click at [359, 216] on div at bounding box center [390, 160] width 198 height 231
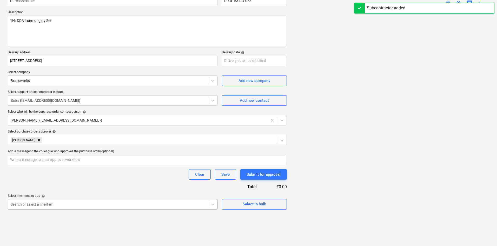
scroll to position [97, 0]
click at [49, 194] on body "Sales 5 Projects Contacts Company Consolidated Invoices Inbox 9+ Approvals form…" at bounding box center [248, 71] width 497 height 246
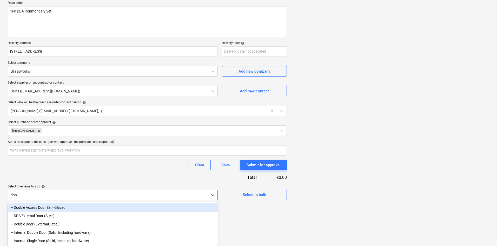
scroll to position [63, 0]
type input "door"
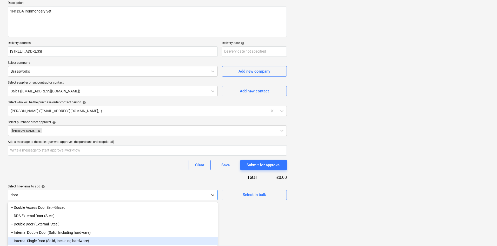
click at [59, 236] on div "-- Internal Single Door (Solid, Including hardware)" at bounding box center [113, 240] width 210 height 8
type textarea "x"
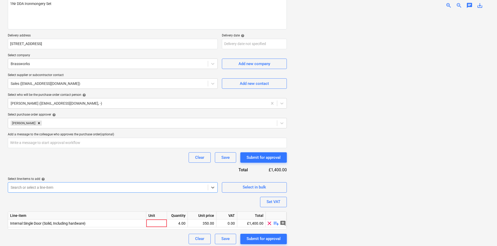
scroll to position [71, 0]
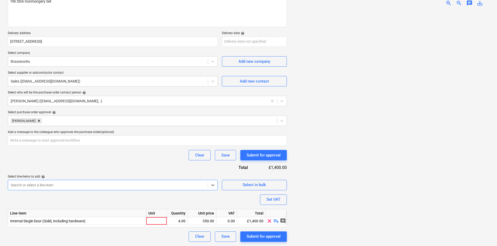
type textarea "x"
click at [156, 227] on div "Purchase order name help Purchase order Purchase order reference number help PR…" at bounding box center [147, 106] width 279 height 270
click at [155, 225] on div "Line-item Unit Quantity Unit price VAT Total Internal Single Door (Solid, Inclu…" at bounding box center [147, 218] width 279 height 18
click at [155, 223] on div at bounding box center [156, 221] width 21 height 8
type input "Packaeg"
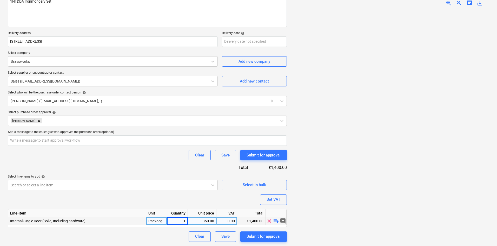
type textarea "x"
type input "53.28"
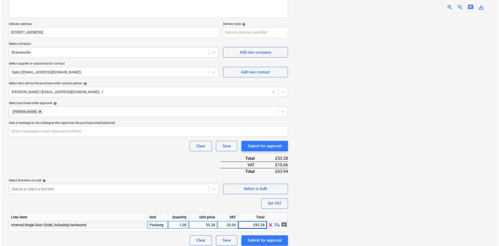
scroll to position [84, 0]
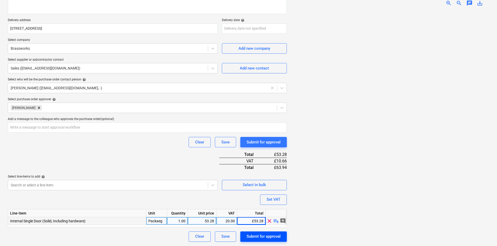
click at [261, 236] on div "Submit for approval" at bounding box center [264, 236] width 34 height 7
type textarea "x"
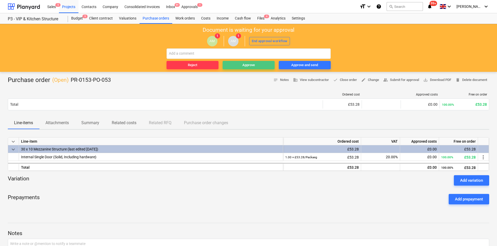
click at [259, 62] on span "Approve" at bounding box center [249, 65] width 48 height 6
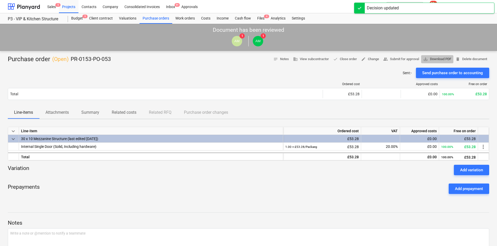
click at [436, 62] on span "save_alt Download PDF" at bounding box center [437, 59] width 28 height 6
